Goal: Task Accomplishment & Management: Complete application form

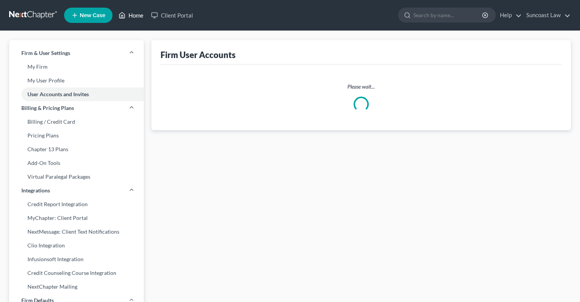
select select "0"
select select "1"
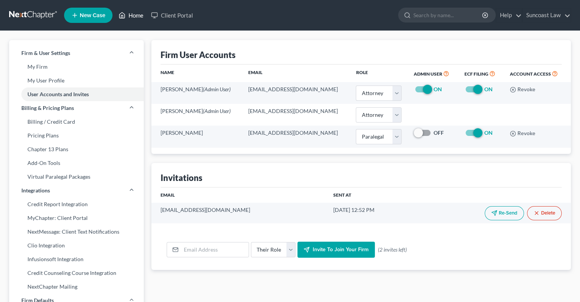
click at [138, 16] on link "Home" at bounding box center [131, 15] width 32 height 14
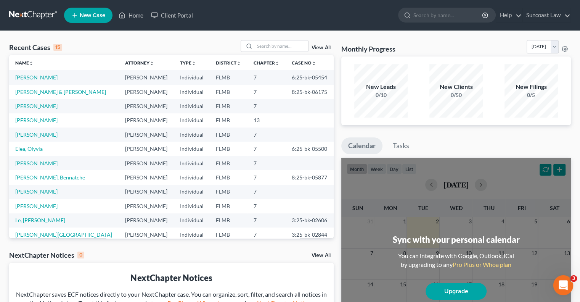
click at [569, 284] on div "Open Intercom Messenger" at bounding box center [562, 283] width 25 height 25
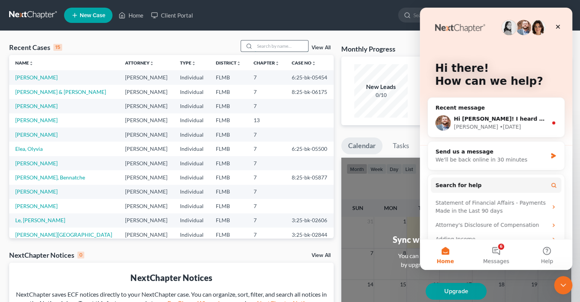
click at [265, 47] on input "search" at bounding box center [281, 45] width 53 height 11
click at [529, 125] on div "[PERSON_NAME] • [DATE]" at bounding box center [501, 127] width 94 height 8
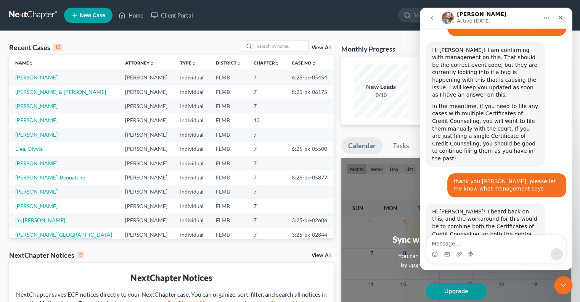
scroll to position [928, 0]
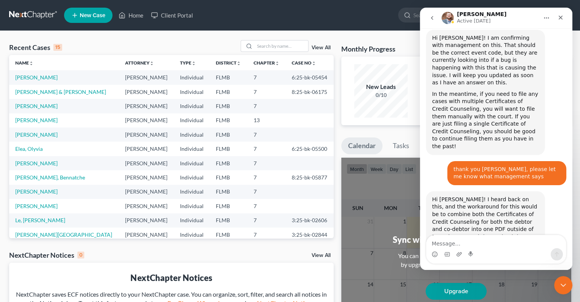
click at [516, 235] on textarea "Message…" at bounding box center [496, 241] width 140 height 13
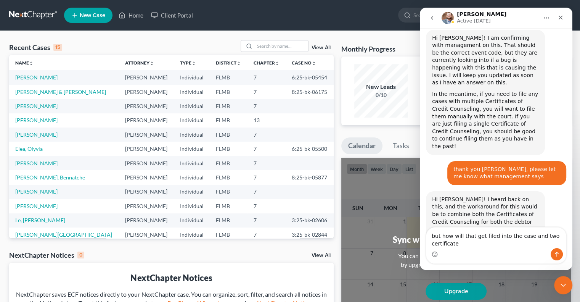
scroll to position [935, 0]
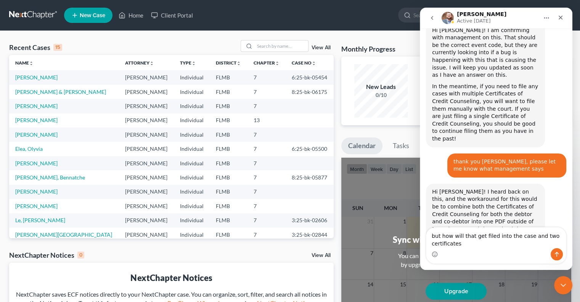
type textarea "but how will that get filed into the case and two certificates?"
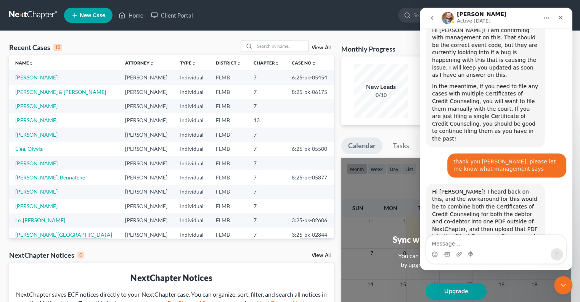
scroll to position [968, 0]
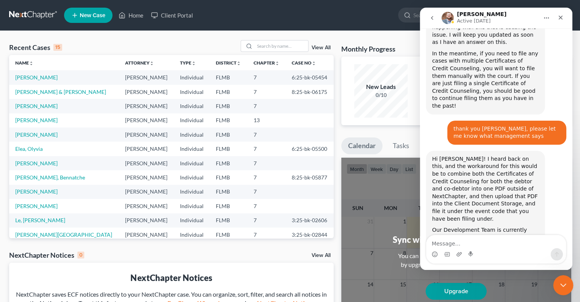
drag, startPoint x: 557, startPoint y: 281, endPoint x: 1016, endPoint y: 515, distance: 515.3
click at [557, 281] on div "Close Intercom Messenger" at bounding box center [562, 284] width 18 height 18
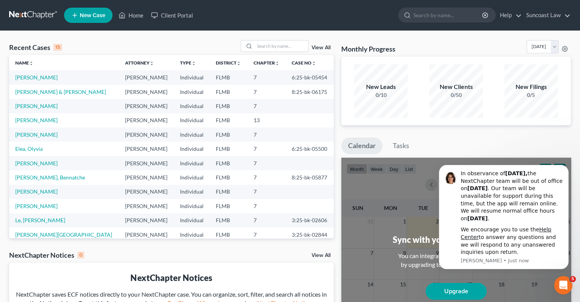
scroll to position [968, 0]
click at [281, 49] on input "search" at bounding box center [281, 45] width 53 height 11
type input "shanti"
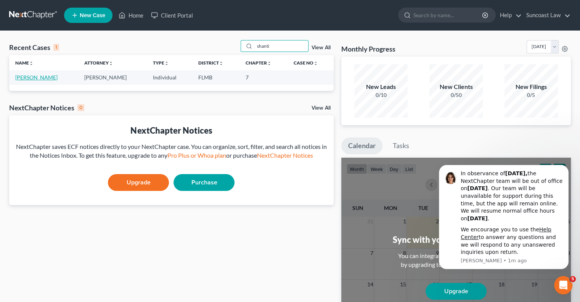
click at [42, 77] on link "[PERSON_NAME]" at bounding box center [36, 77] width 42 height 6
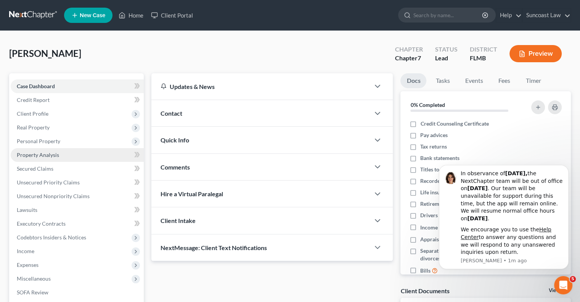
click at [77, 160] on link "Property Analysis" at bounding box center [77, 155] width 133 height 14
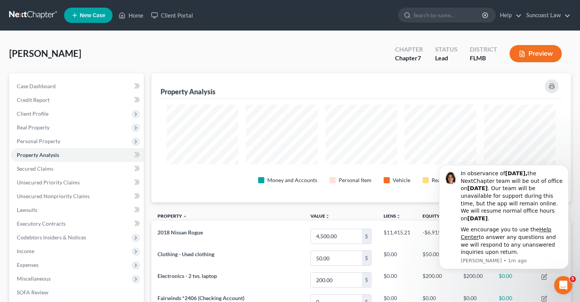
scroll to position [129, 419]
click at [565, 168] on icon "Dismiss notification" at bounding box center [566, 167] width 3 height 3
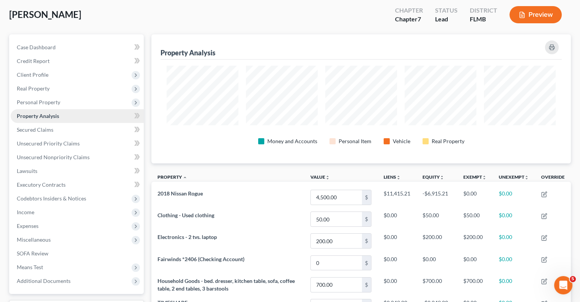
scroll to position [38, 0]
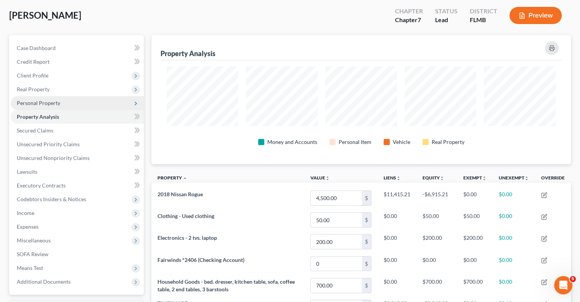
click at [45, 97] on span "Personal Property" at bounding box center [77, 103] width 133 height 14
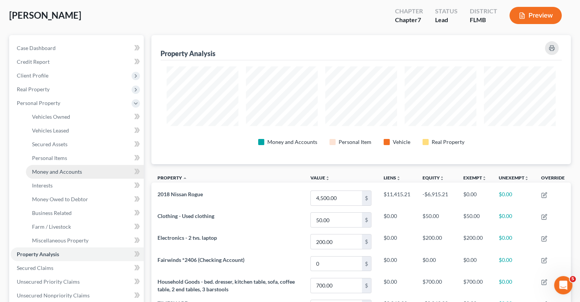
click at [73, 172] on span "Money and Accounts" at bounding box center [57, 171] width 50 height 6
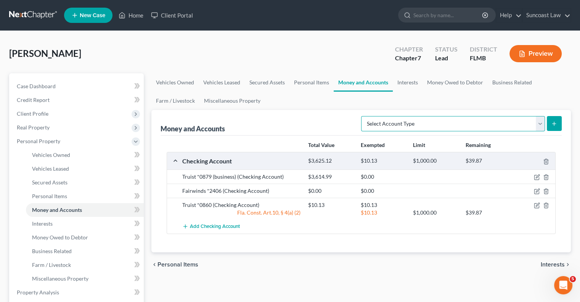
click at [461, 123] on select "Select Account Type Brokerage (A/B: 18, SOFA: 20) Cash on Hand (A/B: 16) Certif…" at bounding box center [453, 123] width 184 height 15
select select "checking"
click at [363, 116] on select "Select Account Type Brokerage (A/B: 18, SOFA: 20) Cash on Hand (A/B: 16) Certif…" at bounding box center [453, 123] width 184 height 15
click at [553, 124] on icon "submit" at bounding box center [554, 124] width 6 height 6
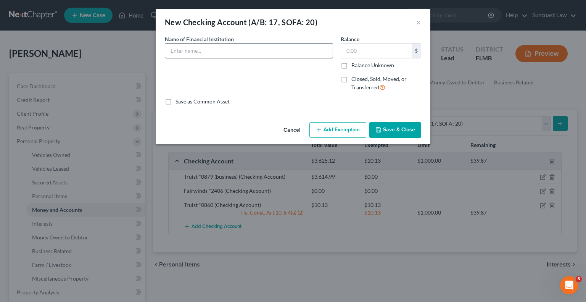
click at [253, 50] on input "text" at bounding box center [248, 50] width 167 height 14
type input "Fairwinds *9791 (business)"
click at [378, 50] on input "text" at bounding box center [376, 50] width 71 height 14
type input "0"
click at [351, 80] on label "Closed, Sold, Moved, or Transferred" at bounding box center [386, 83] width 70 height 16
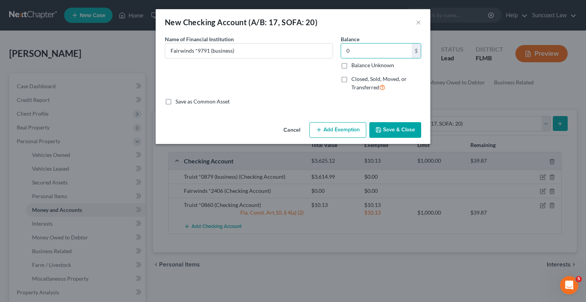
click at [354, 80] on input "Closed, Sold, Moved, or Transferred" at bounding box center [356, 77] width 5 height 5
checkbox input "true"
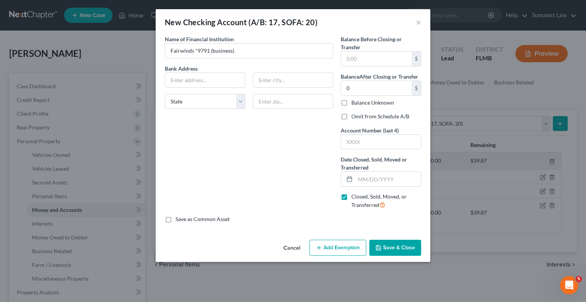
click at [351, 116] on label "Omit from Schedule A/B" at bounding box center [380, 117] width 58 height 8
click at [354, 116] on input "Omit from Schedule A/B" at bounding box center [356, 115] width 5 height 5
checkbox input "true"
click at [363, 140] on input "text" at bounding box center [381, 142] width 80 height 14
type input "9791"
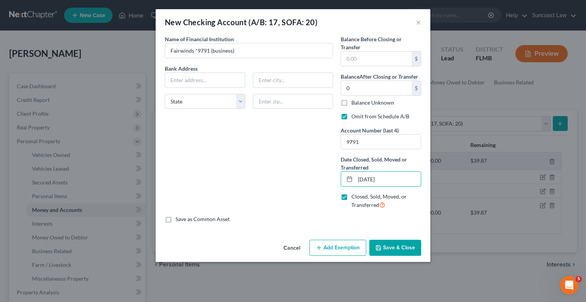
type input "[DATE]"
click at [396, 247] on button "Save & Close" at bounding box center [395, 248] width 52 height 16
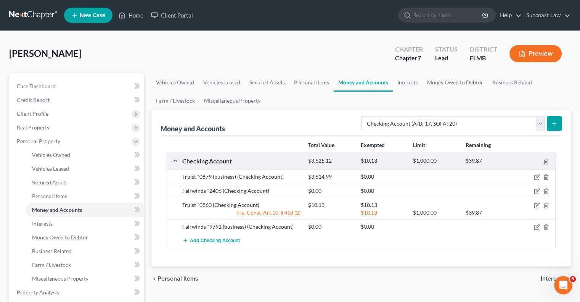
click at [554, 122] on icon "submit" at bounding box center [554, 124] width 6 height 6
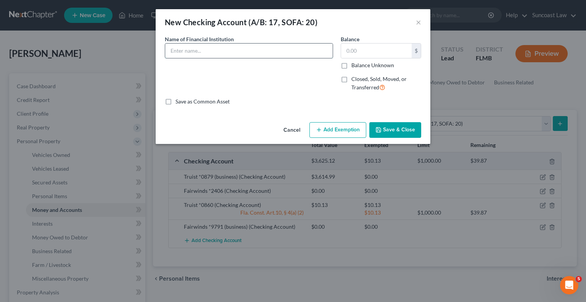
click at [237, 51] on input "text" at bounding box center [248, 50] width 167 height 14
type input "Fairwinds *2637 (business)"
type input "0"
click at [351, 80] on label "Closed, Sold, Moved, or Transferred" at bounding box center [386, 83] width 70 height 16
click at [354, 80] on input "Closed, Sold, Moved, or Transferred" at bounding box center [356, 77] width 5 height 5
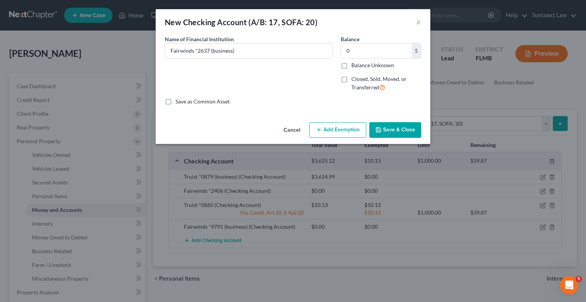
checkbox input "true"
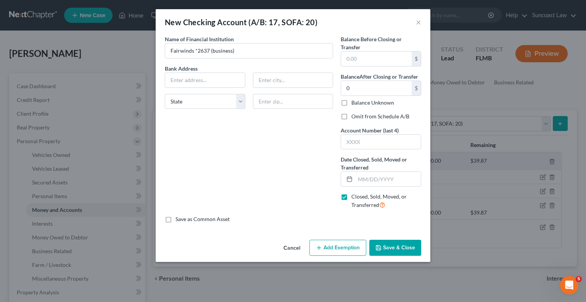
drag, startPoint x: 345, startPoint y: 116, endPoint x: 357, endPoint y: 126, distance: 16.0
click at [351, 116] on label "Omit from Schedule A/B" at bounding box center [380, 117] width 58 height 8
click at [354, 116] on input "Omit from Schedule A/B" at bounding box center [356, 115] width 5 height 5
checkbox input "true"
click at [374, 139] on input "text" at bounding box center [381, 142] width 80 height 14
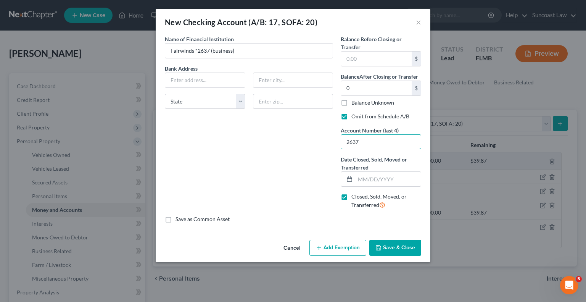
type input "2637"
type input "[DATE]"
click at [410, 248] on button "Save & Close" at bounding box center [395, 248] width 52 height 16
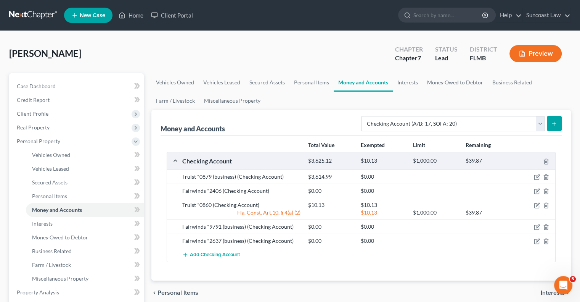
click at [555, 118] on button "submit" at bounding box center [554, 123] width 15 height 15
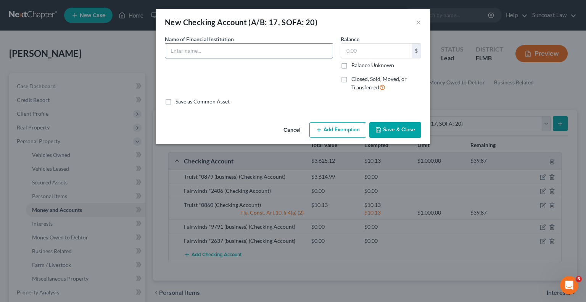
click at [214, 48] on input "text" at bounding box center [248, 50] width 167 height 14
click at [264, 47] on input "Fairwinds *2653" at bounding box center [248, 50] width 167 height 14
type input "Fairwinds *2653 (business)"
type input "0"
click at [351, 79] on label "Closed, Sold, Moved, or Transferred" at bounding box center [386, 83] width 70 height 16
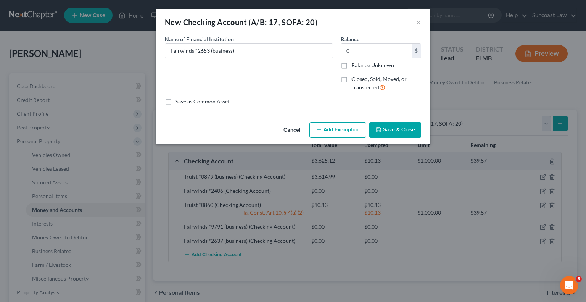
click at [354, 79] on input "Closed, Sold, Moved, or Transferred" at bounding box center [356, 77] width 5 height 5
checkbox input "true"
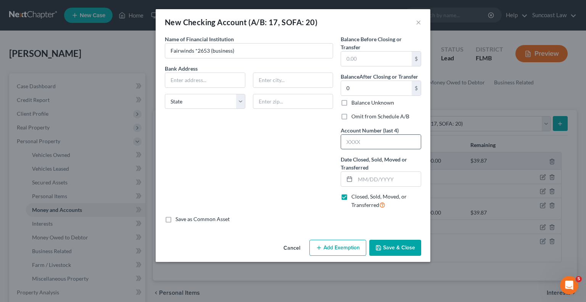
click at [371, 137] on input "text" at bounding box center [381, 142] width 80 height 14
type input "2653"
type input "[DATE]"
click at [407, 245] on button "Save & Close" at bounding box center [395, 248] width 52 height 16
